Goal: Contribute content: Contribute content

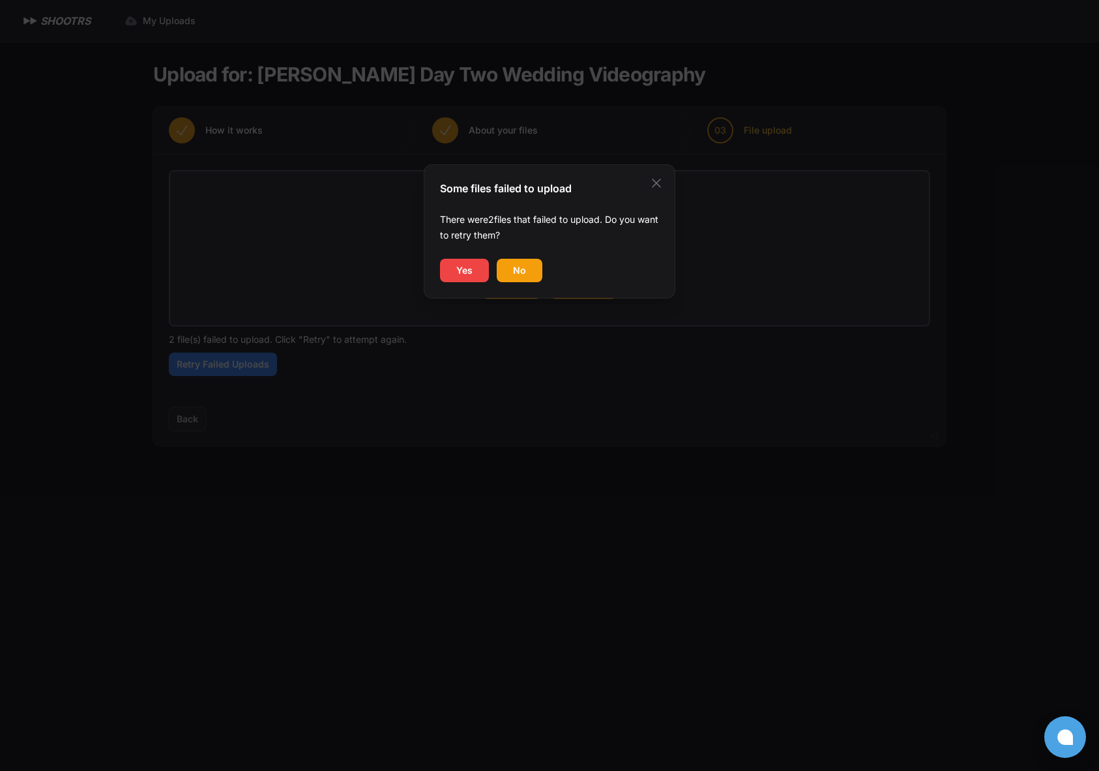
type input "**********"
click at [464, 272] on span "Yes" at bounding box center [464, 270] width 16 height 13
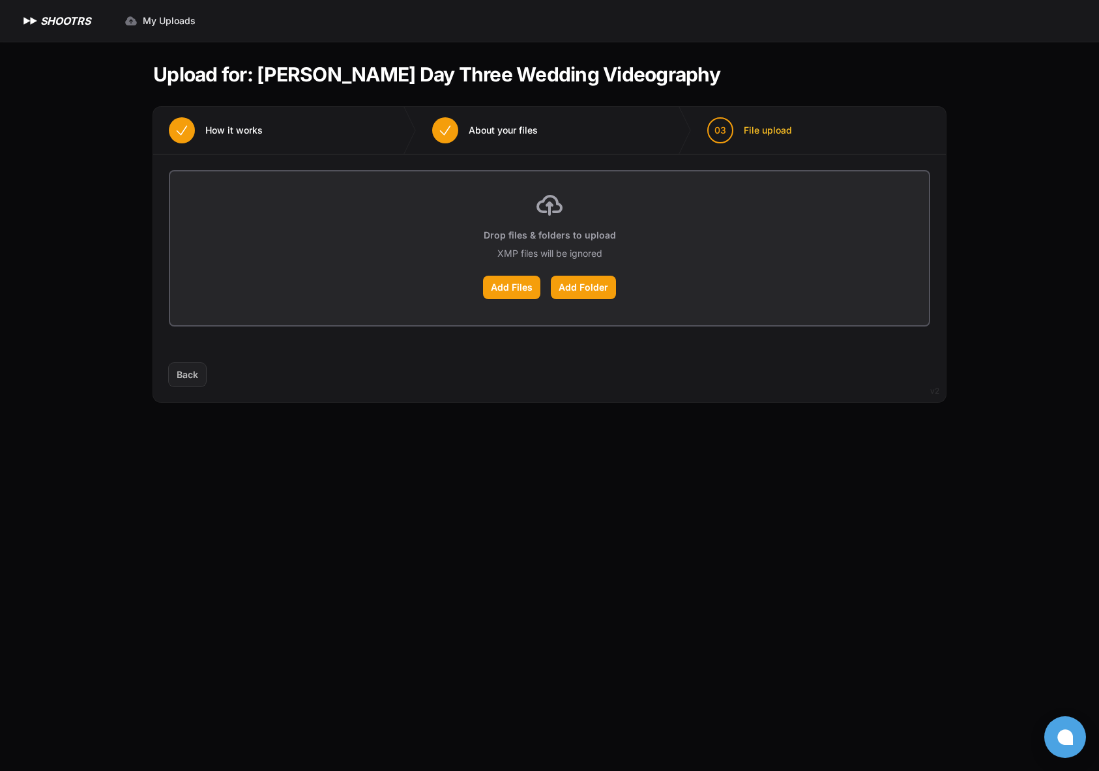
type input "**********"
